Goal: Transaction & Acquisition: Purchase product/service

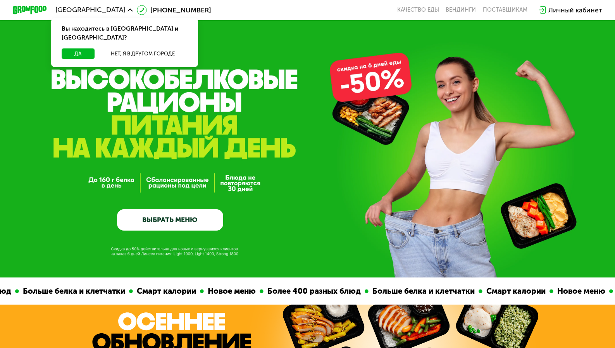
click at [570, 9] on div "Личный кабинет" at bounding box center [575, 10] width 54 height 10
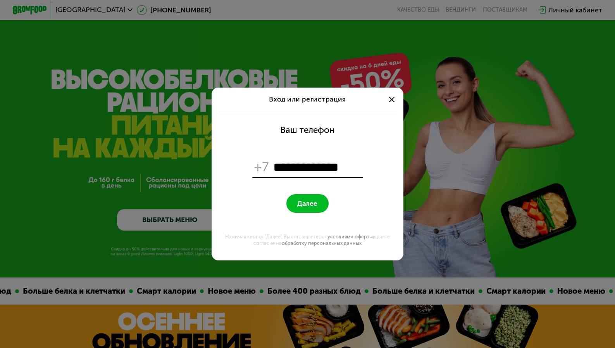
type input "**********"
click at [307, 203] on button "Далее" at bounding box center [307, 203] width 42 height 18
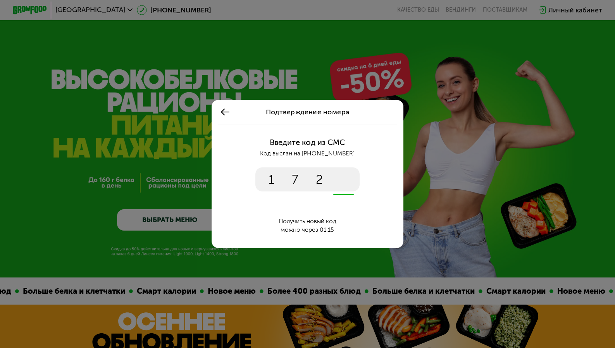
type input "****"
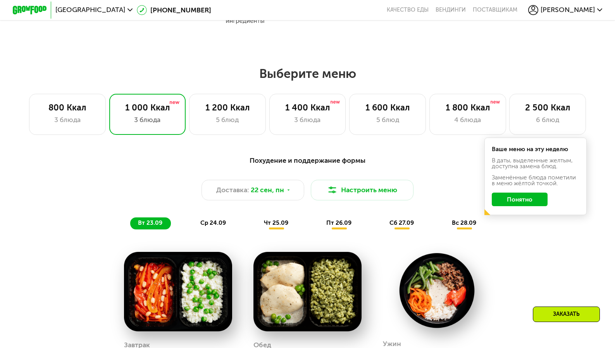
scroll to position [473, 0]
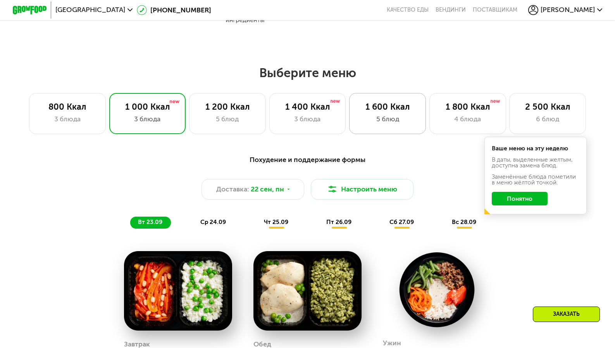
click at [386, 120] on div "5 блюд" at bounding box center [387, 119] width 59 height 10
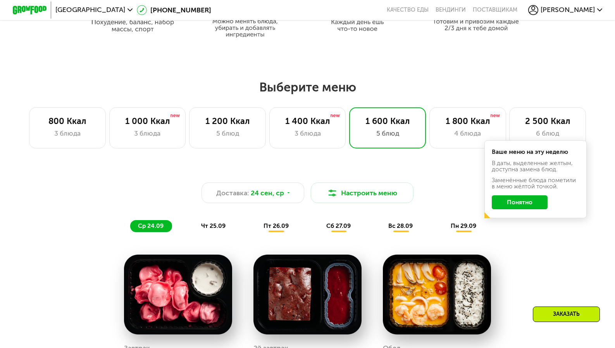
scroll to position [453, 0]
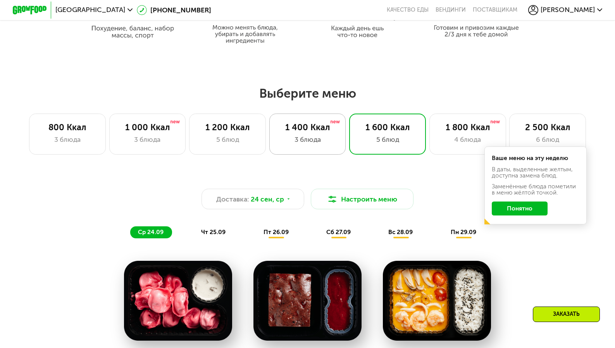
click at [300, 136] on div "3 блюда" at bounding box center [307, 139] width 59 height 10
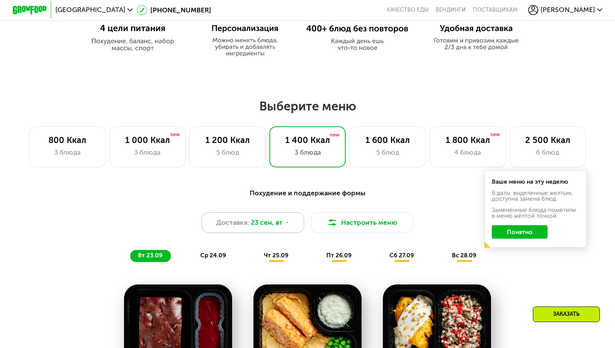
scroll to position [424, 0]
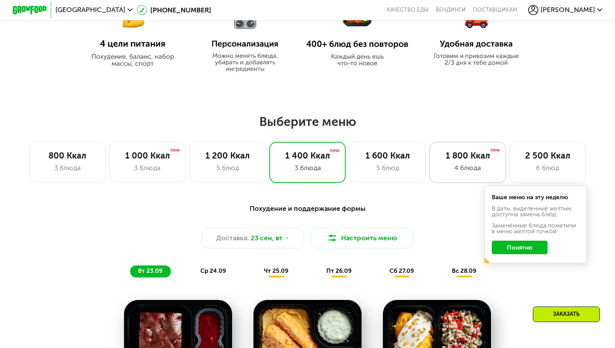
click at [453, 183] on div "1 800 Ккал 4 блюда" at bounding box center [467, 162] width 77 height 41
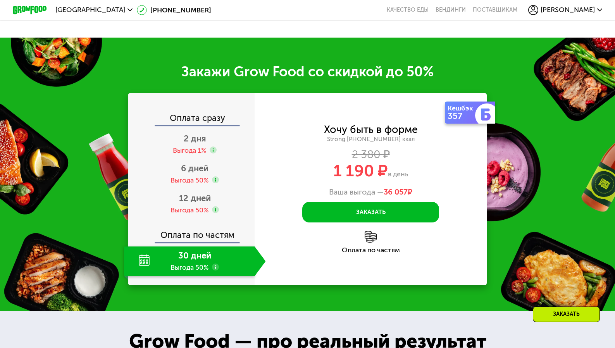
scroll to position [1008, 0]
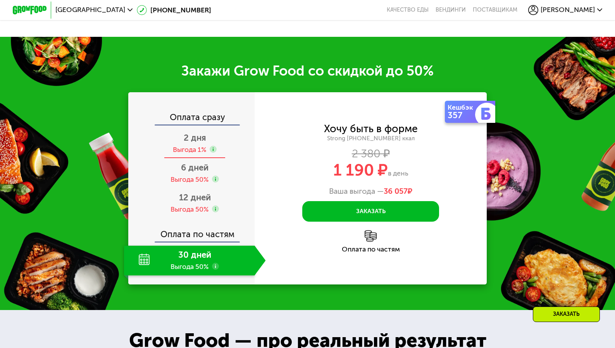
click at [193, 149] on div "Выгода 1%" at bounding box center [189, 149] width 33 height 9
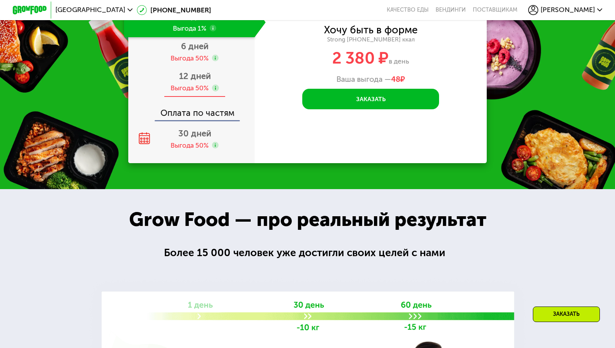
click at [191, 93] on div "Выгода 50%" at bounding box center [190, 87] width 38 height 9
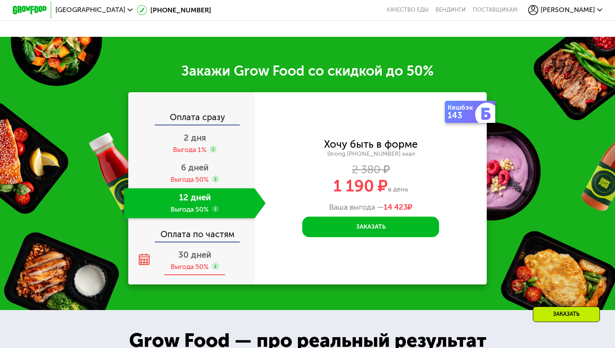
click at [189, 264] on div "Выгода 50%" at bounding box center [190, 266] width 38 height 9
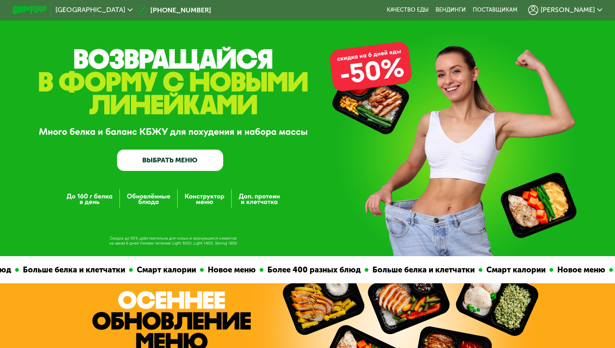
scroll to position [0, 0]
click at [128, 12] on icon at bounding box center [130, 9] width 5 height 5
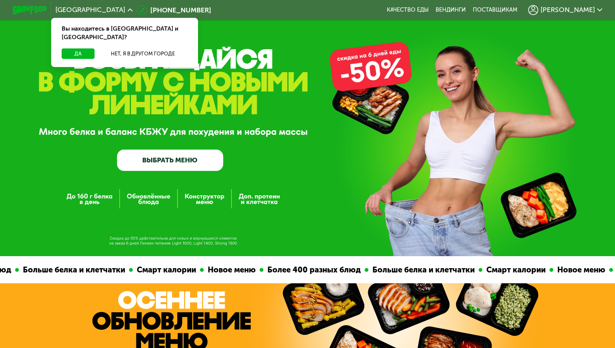
click at [23, 88] on div "GrowFood — доставка правильного питания ВЫБРАТЬ МЕНЮ" at bounding box center [307, 128] width 615 height 256
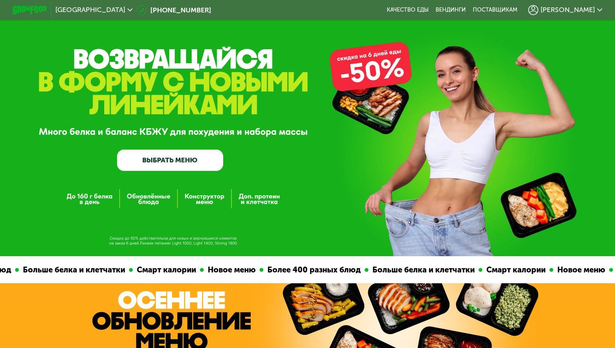
click at [135, 164] on link "ВЫБРАТЬ МЕНЮ" at bounding box center [170, 160] width 106 height 21
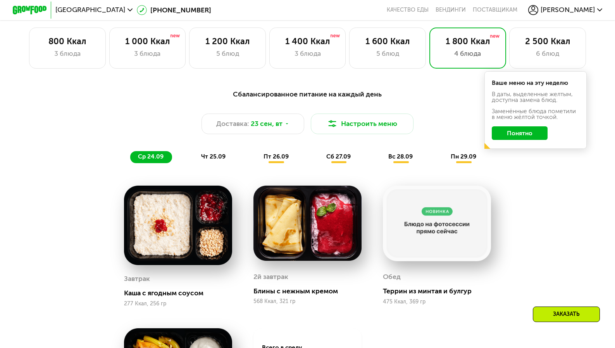
scroll to position [547, 0]
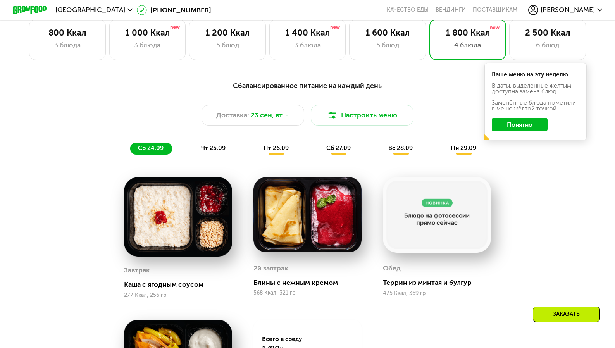
click at [501, 123] on button "Понятно" at bounding box center [519, 125] width 55 height 14
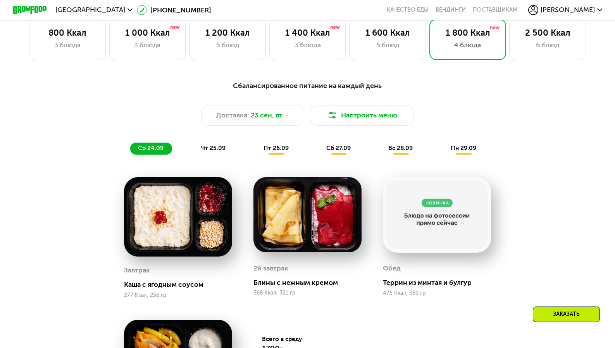
click at [216, 150] on span "чт 25.09" at bounding box center [213, 148] width 24 height 7
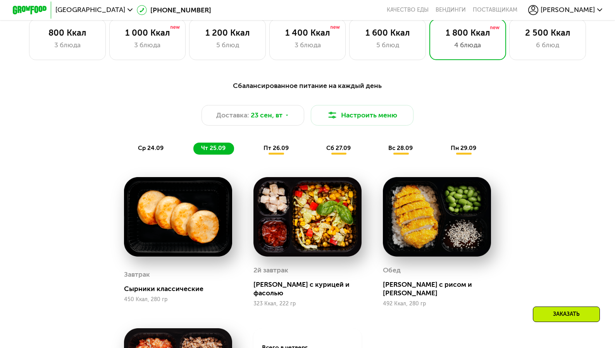
click at [252, 148] on div "ср 24.09 чт 25.09 пт 26.09 сб 27.09 вс 28.09 пн 29.09" at bounding box center [307, 149] width 355 height 12
click at [276, 153] on div "пт 26.09" at bounding box center [276, 149] width 41 height 12
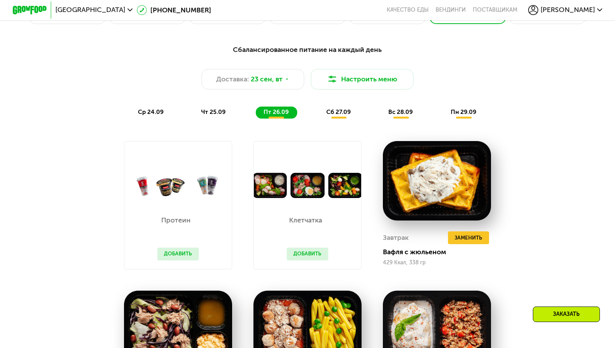
scroll to position [584, 0]
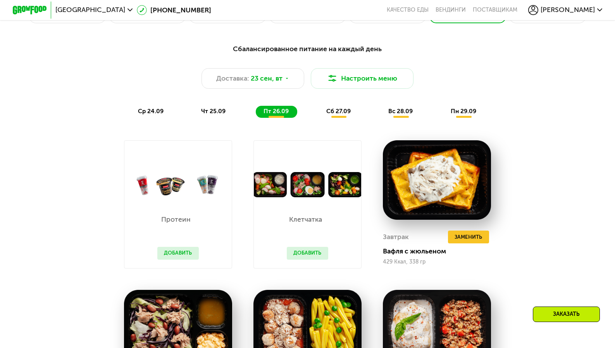
click at [335, 109] on span "сб 27.09" at bounding box center [338, 111] width 24 height 7
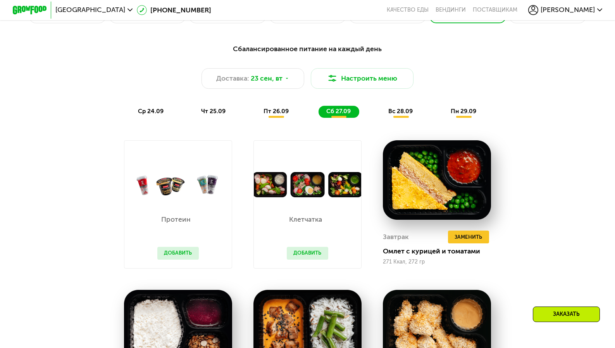
click at [390, 113] on span "вс 28.09" at bounding box center [400, 111] width 24 height 7
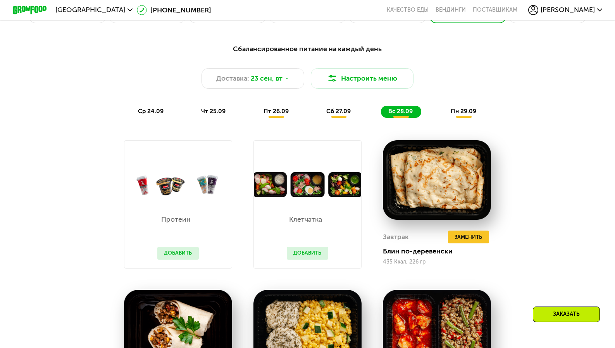
click at [453, 113] on span "пн 29.09" at bounding box center [464, 111] width 26 height 7
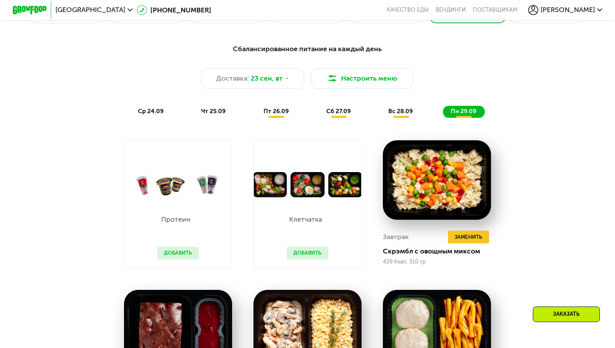
click at [408, 114] on span "вс 28.09" at bounding box center [400, 111] width 24 height 7
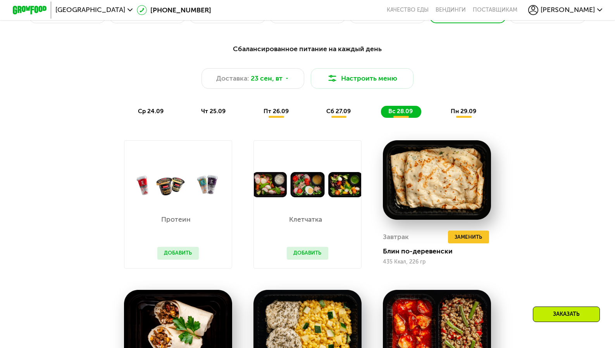
click at [278, 115] on div "пт 26.09" at bounding box center [276, 112] width 41 height 12
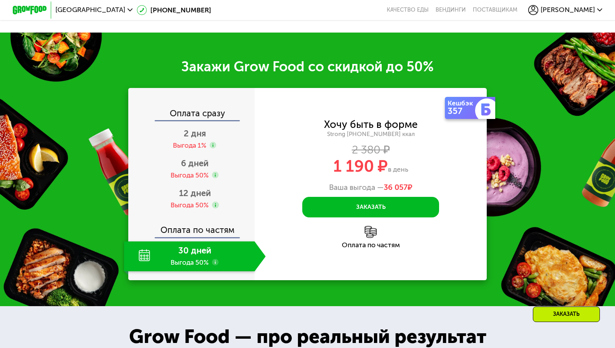
scroll to position [1137, 0]
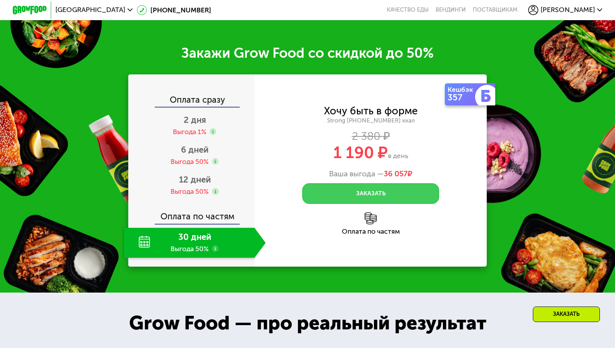
click at [341, 184] on button "Заказать" at bounding box center [370, 193] width 137 height 21
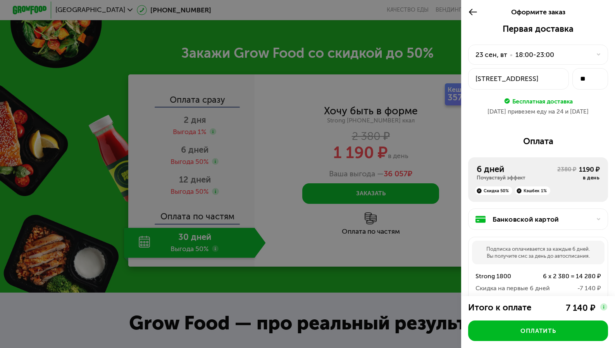
click at [474, 12] on icon at bounding box center [473, 12] width 10 height 10
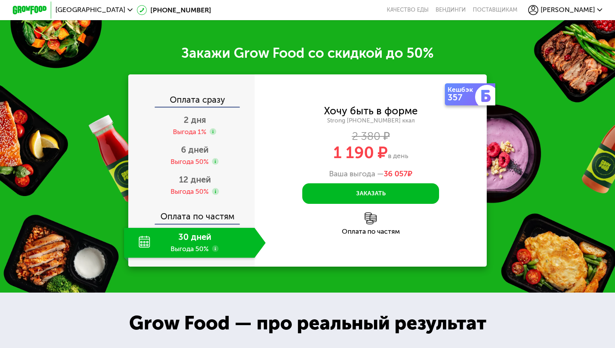
click at [577, 9] on span "[PERSON_NAME]" at bounding box center [568, 10] width 54 height 7
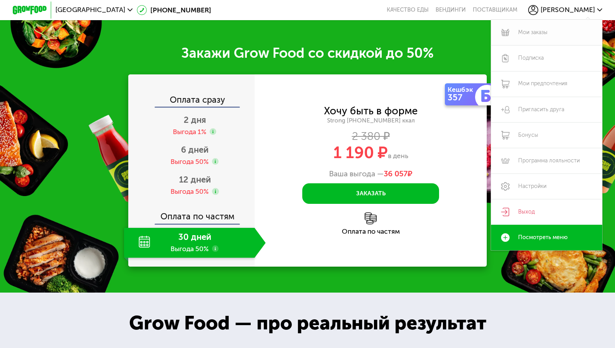
click at [545, 36] on link "Мои заказы" at bounding box center [546, 33] width 111 height 26
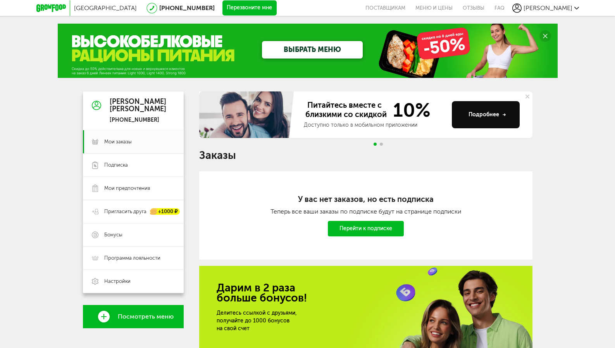
click at [527, 96] on use at bounding box center [528, 97] width 4 height 4
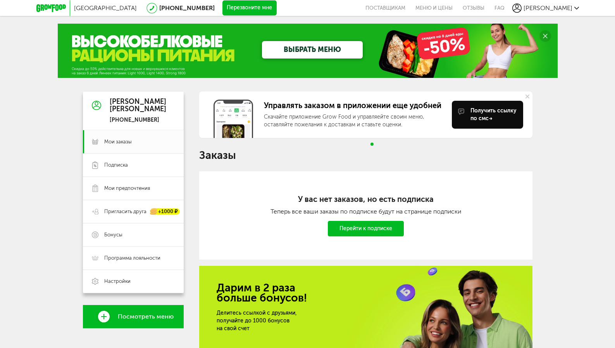
click at [320, 47] on link "ВЫБРАТЬ МЕНЮ" at bounding box center [312, 49] width 101 height 17
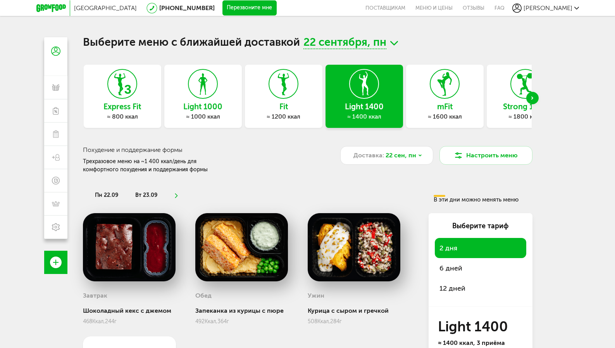
click at [535, 100] on div "Next slide" at bounding box center [532, 98] width 12 height 12
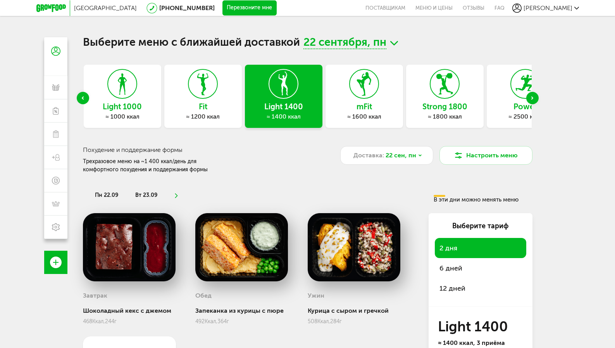
click at [453, 97] on icon at bounding box center [445, 83] width 28 height 29
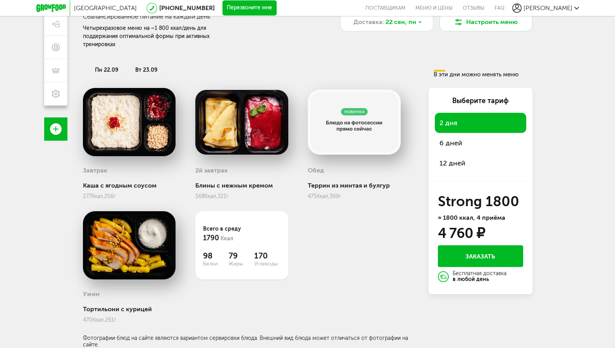
scroll to position [133, 0]
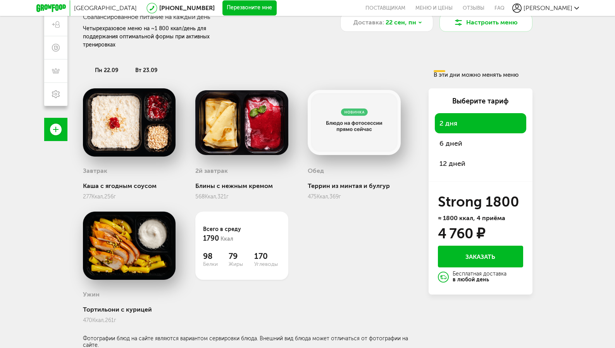
click at [458, 140] on span "6 дней" at bounding box center [480, 143] width 82 height 11
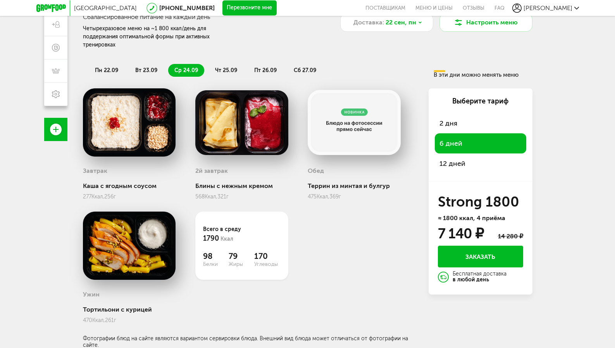
click at [450, 161] on span "12 дней" at bounding box center [480, 163] width 82 height 11
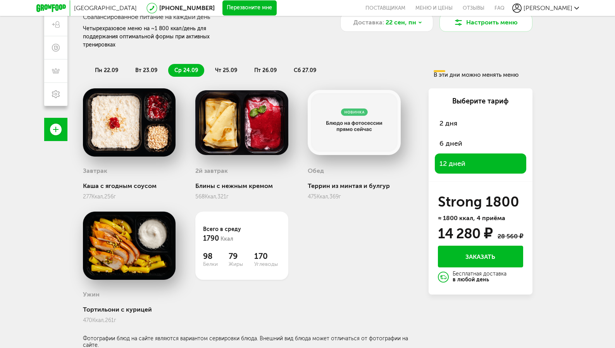
click at [453, 150] on div "6 дней" at bounding box center [480, 143] width 91 height 20
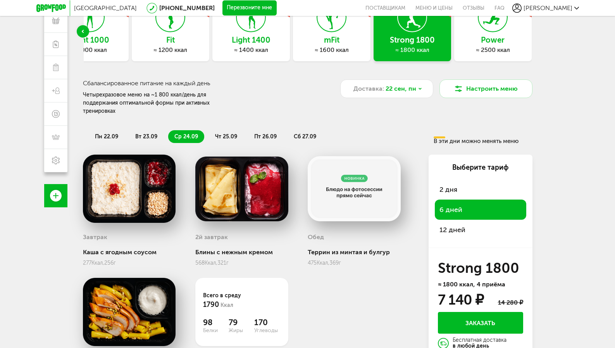
scroll to position [57, 0]
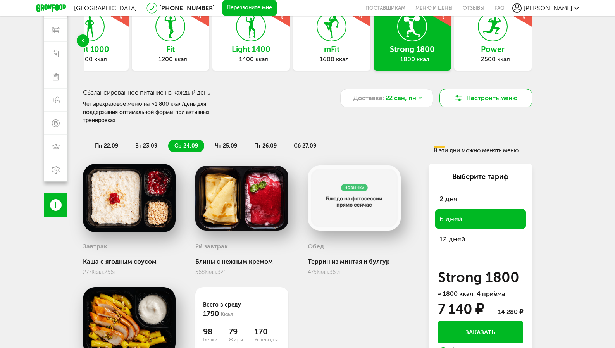
click at [478, 100] on button "Настроить меню" at bounding box center [485, 98] width 93 height 19
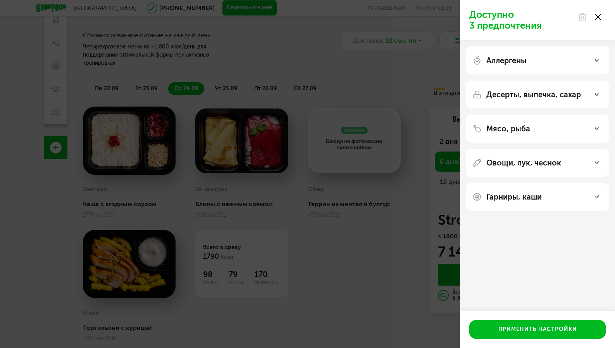
click at [600, 19] on use at bounding box center [598, 17] width 6 height 6
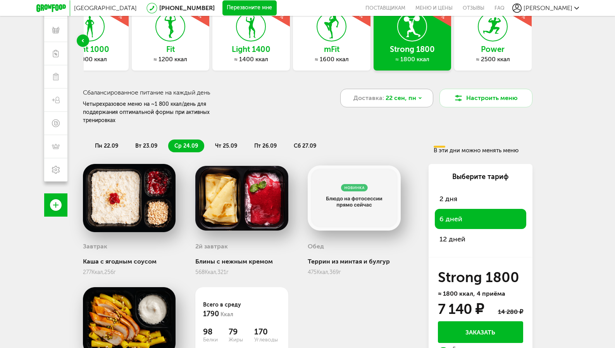
click at [389, 99] on span "22 сен, пн" at bounding box center [401, 97] width 31 height 9
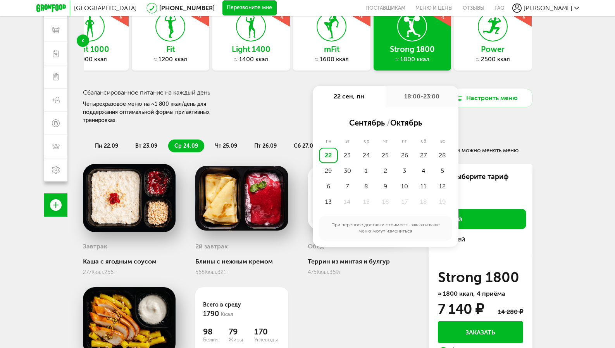
click at [287, 131] on div "Express Fit ≈ 800 ккал -6 % Light 1000 ≈ 1000 ккал -50 % Fit ≈ 1200 ккал -6 % L…" at bounding box center [308, 215] width 450 height 417
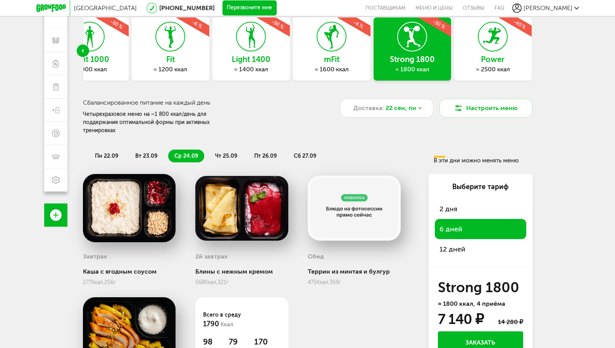
scroll to position [48, 0]
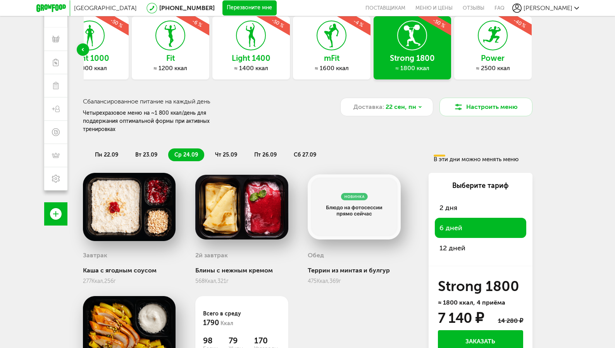
click at [113, 155] on span "пн 22.09" at bounding box center [106, 155] width 23 height 7
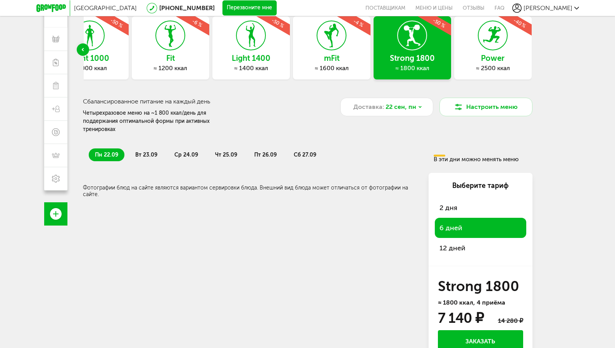
click at [145, 159] on li "вт 23.09" at bounding box center [146, 154] width 34 height 13
click at [185, 154] on span "ср 24.09" at bounding box center [186, 155] width 24 height 7
